Goal: Transaction & Acquisition: Purchase product/service

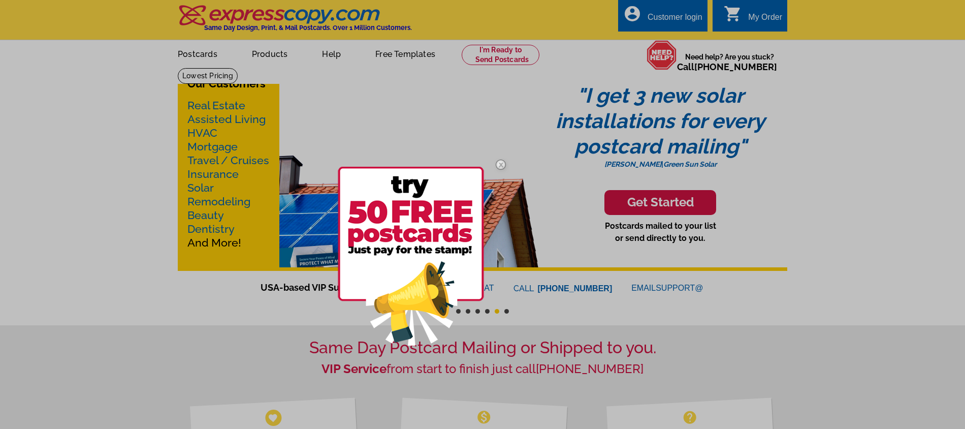
click at [506, 164] on img at bounding box center [500, 164] width 29 height 29
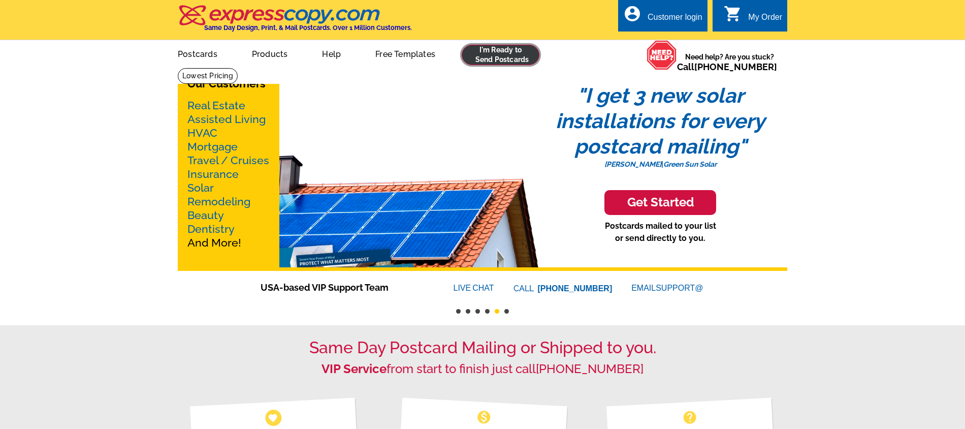
click at [486, 49] on link at bounding box center [501, 55] width 78 height 20
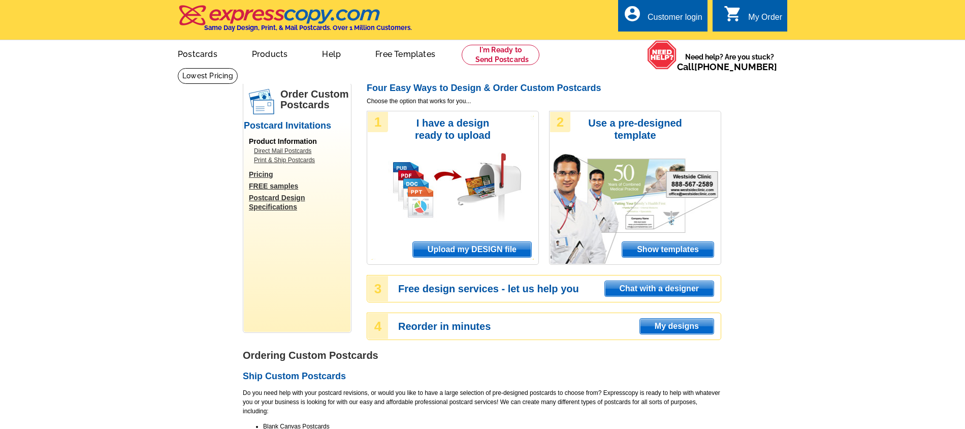
click at [435, 251] on span "Upload my DESIGN file" at bounding box center [472, 249] width 118 height 15
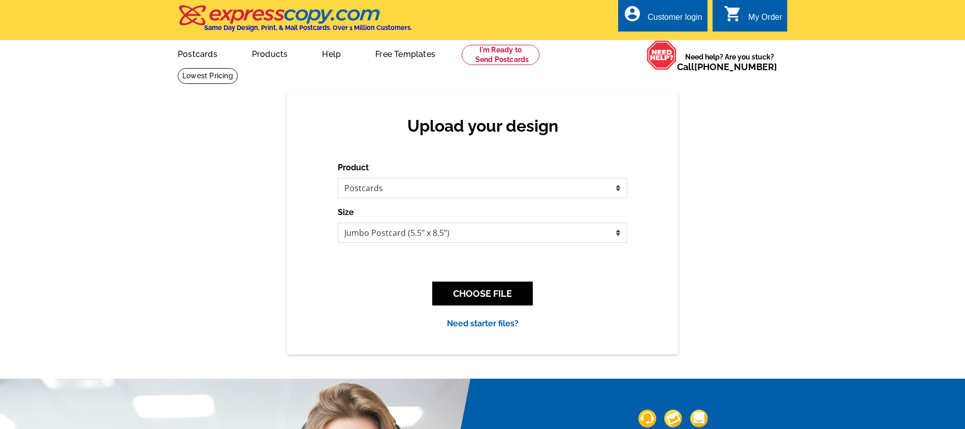
click at [402, 234] on select "Jumbo Postcard (5.5" x 8.5") Regular Postcard (4.25" x 5.6") Panoramic Postcard…" at bounding box center [483, 233] width 290 height 20
select select "1"
click at [338, 223] on select "Jumbo Postcard (5.5" x 8.5") Regular Postcard (4.25" x 5.6") Panoramic Postcard…" at bounding box center [483, 233] width 290 height 20
click at [458, 287] on button "CHOOSE FILE" at bounding box center [482, 293] width 101 height 24
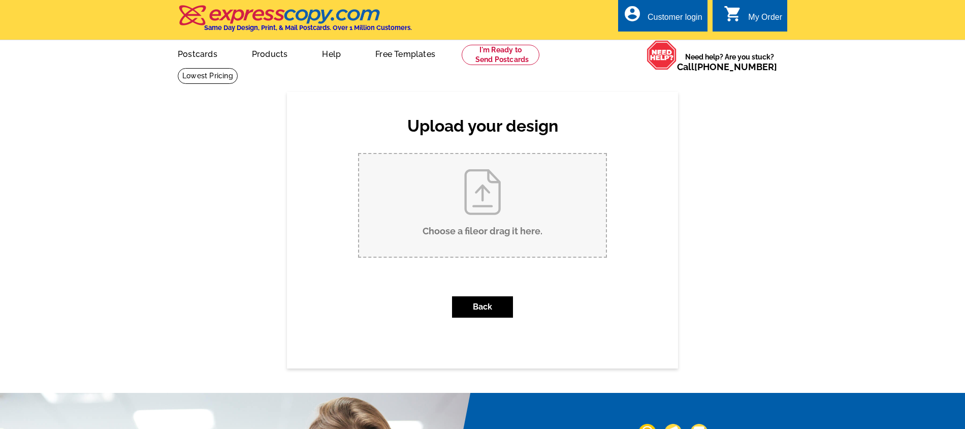
click at [463, 228] on input "Choose a file or drag it here ." at bounding box center [482, 205] width 247 height 103
type input "C:\fakepath\FINAL PC - 1206 Autumn SUn Ct #202.pdf"
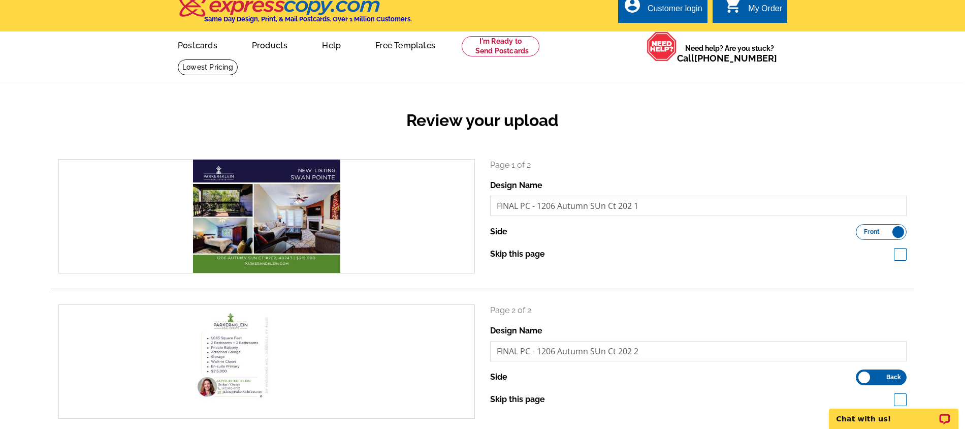
scroll to position [76, 0]
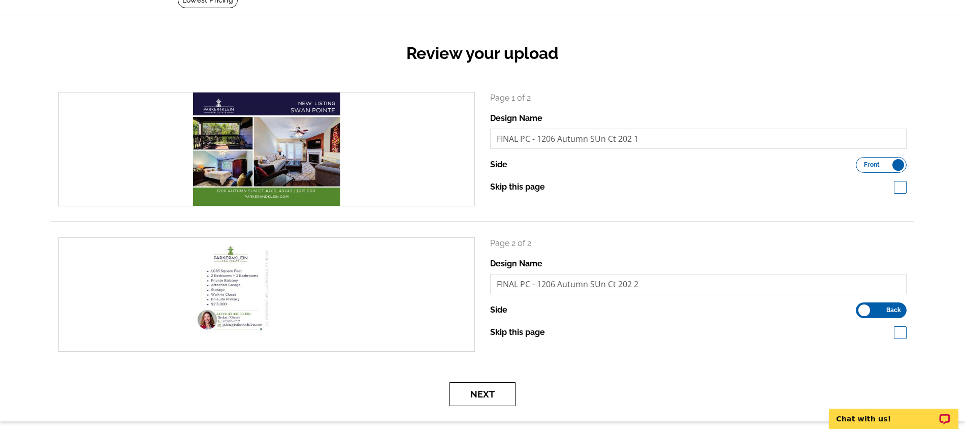
click at [478, 392] on button "Next" at bounding box center [483, 394] width 66 height 24
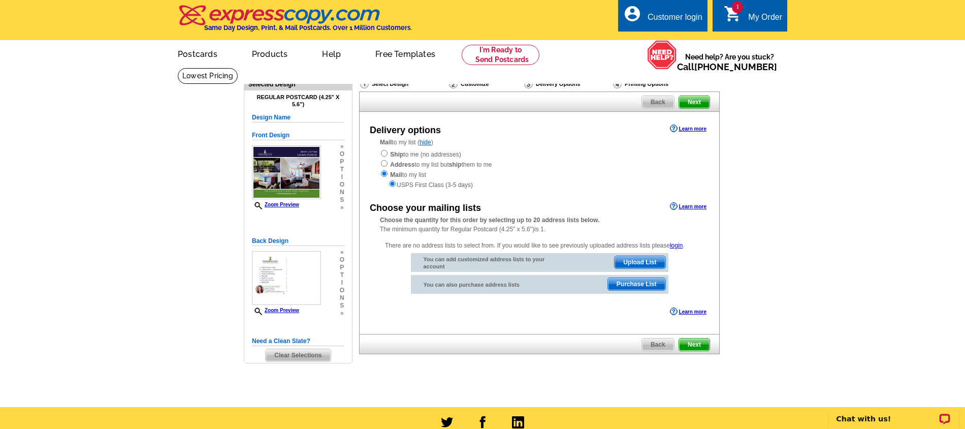
click at [644, 263] on span "Upload List" at bounding box center [640, 262] width 50 height 12
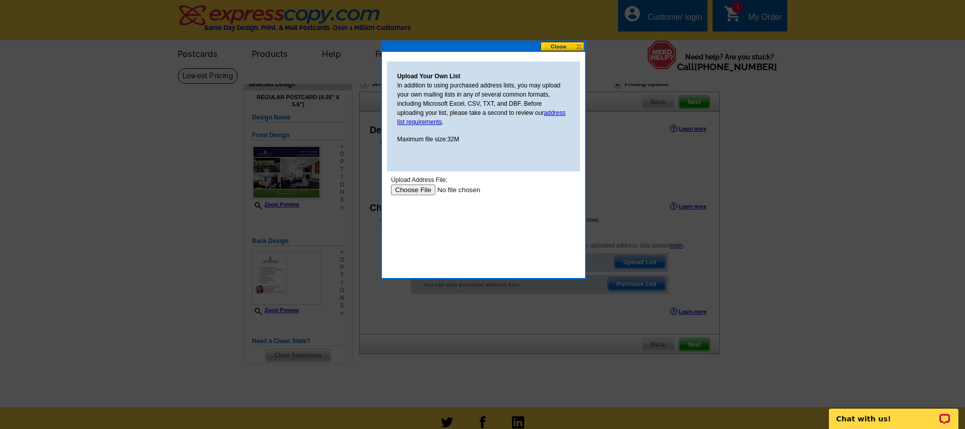
click at [425, 187] on input "file" at bounding box center [455, 189] width 129 height 11
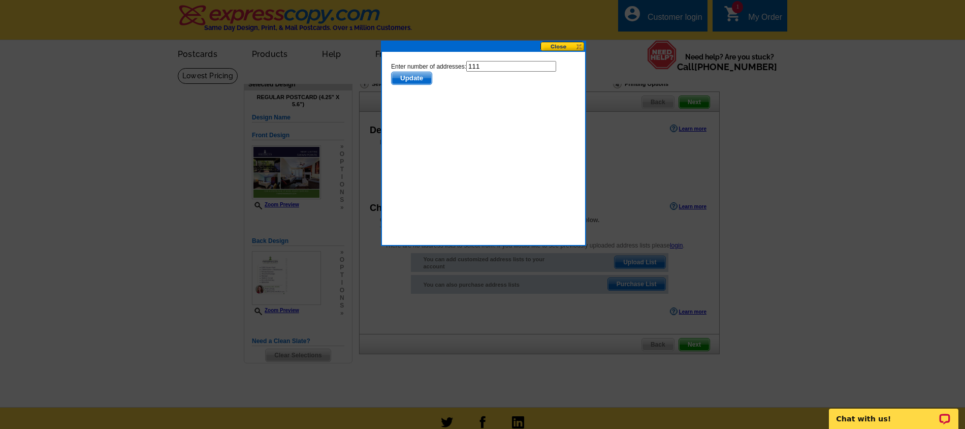
click at [428, 72] on span "Update" at bounding box center [412, 78] width 40 height 12
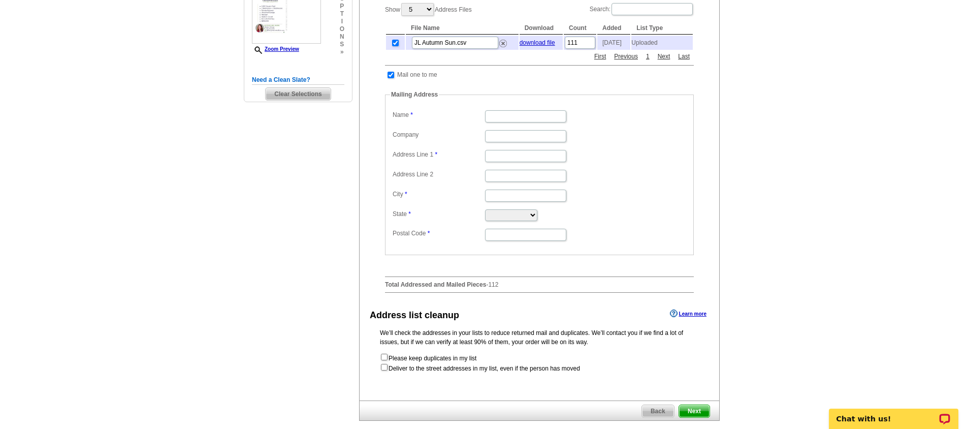
scroll to position [275, 0]
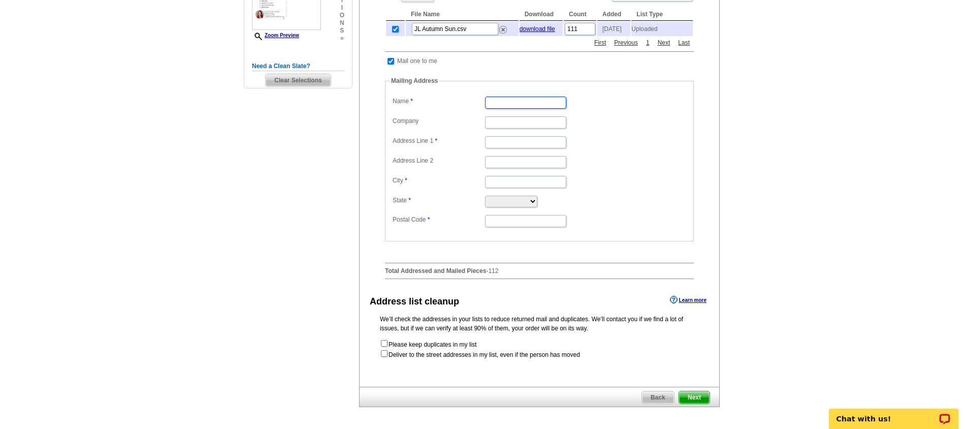
click at [548, 104] on input "Name" at bounding box center [525, 103] width 81 height 12
type input "Jacqueline Klein"
type input "317 Wendover Avenue"
type input "Parker & Klein Real Estate"
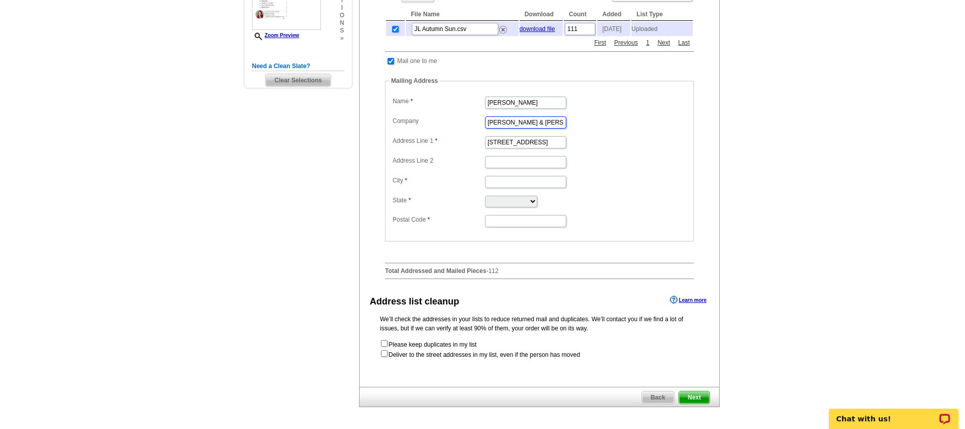
type input "Louisville"
select select "KY"
type input "40207"
click at [595, 177] on dl "Label Mail-To-Me Name Jacqueline Klein Company Parker & Klein Real Estate Addre…" at bounding box center [539, 161] width 299 height 134
click at [702, 403] on span "Next" at bounding box center [694, 397] width 30 height 12
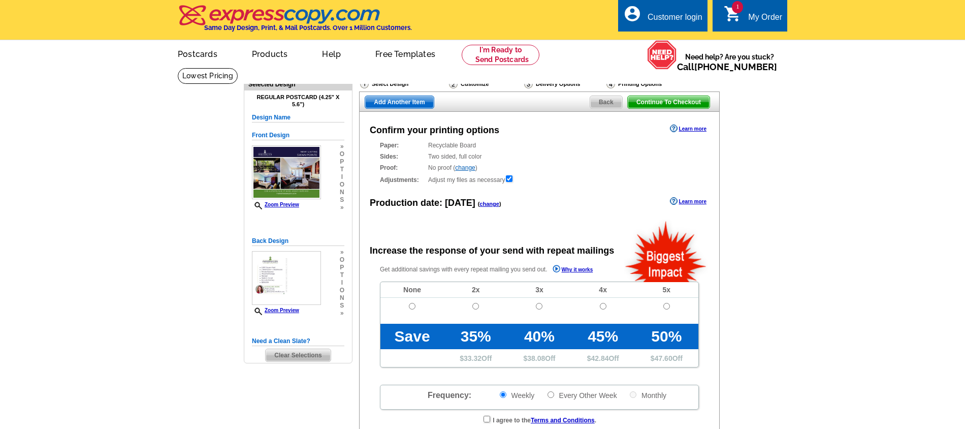
radio input "false"
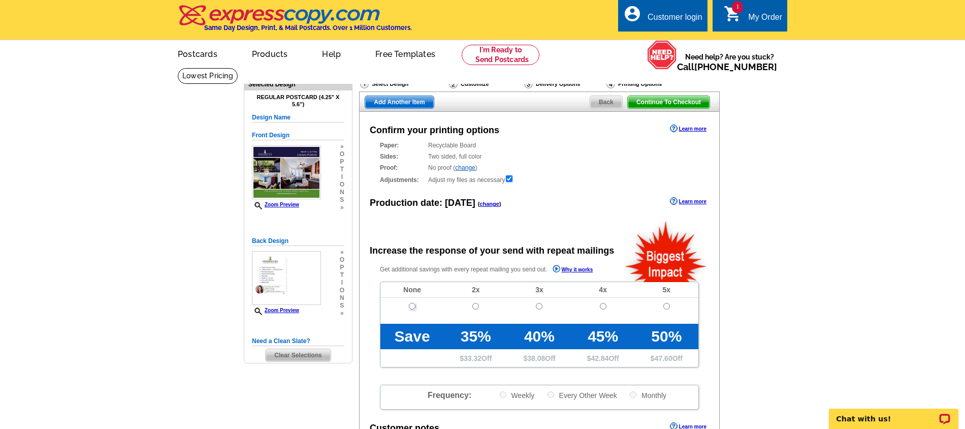
click at [411, 308] on input "radio" at bounding box center [412, 306] width 7 height 7
radio input "true"
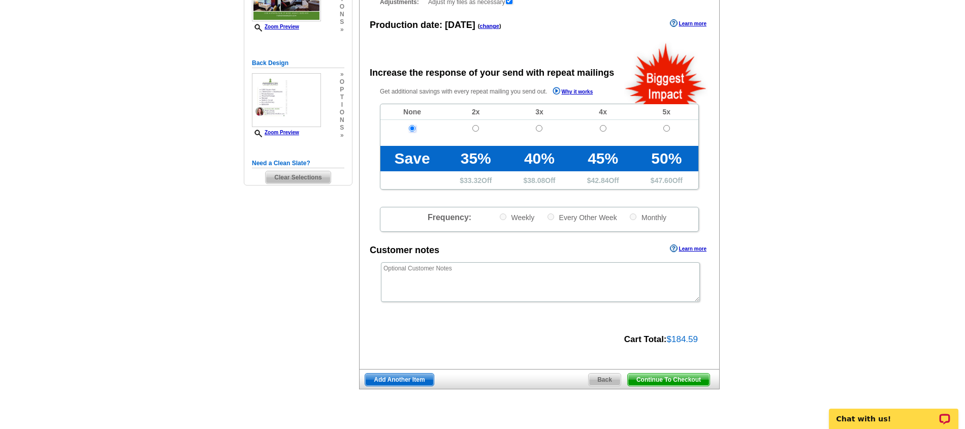
scroll to position [239, 0]
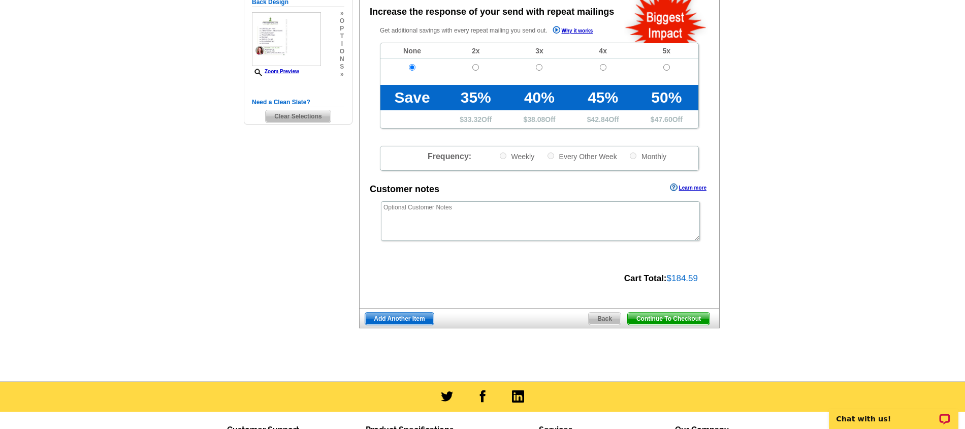
click at [673, 321] on span "Continue To Checkout" at bounding box center [669, 318] width 82 height 12
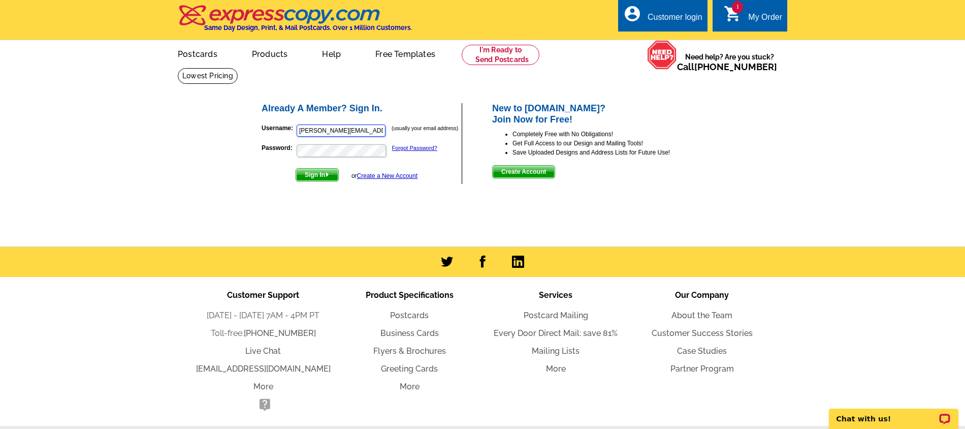
click at [316, 129] on input "ashley@parkerandklein.com" at bounding box center [341, 130] width 89 height 12
type input "jklein@parkerandklein.com"
click at [304, 174] on span "Sign In" at bounding box center [317, 175] width 42 height 12
